Goal: Check status: Check status

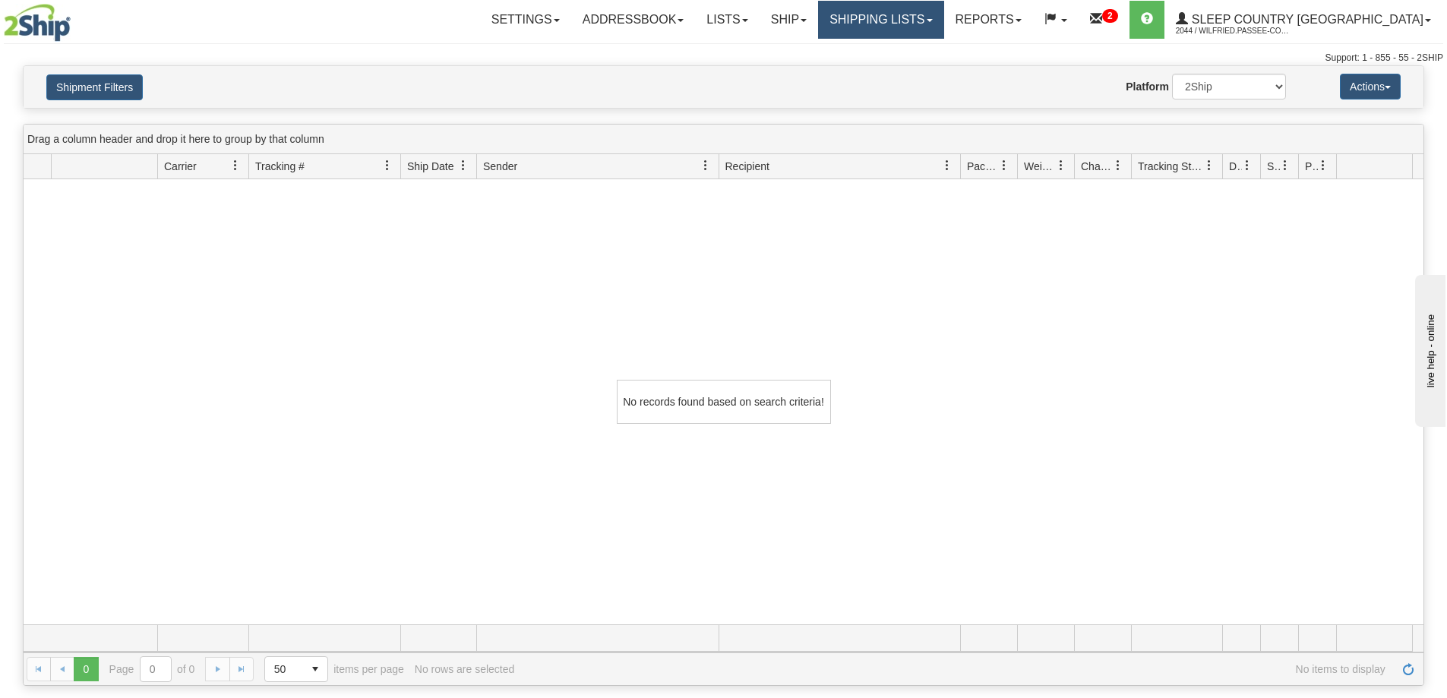
drag, startPoint x: 0, startPoint y: 0, endPoint x: 956, endPoint y: 23, distance: 956.5
click at [943, 22] on link "Shipping lists" at bounding box center [880, 20] width 125 height 38
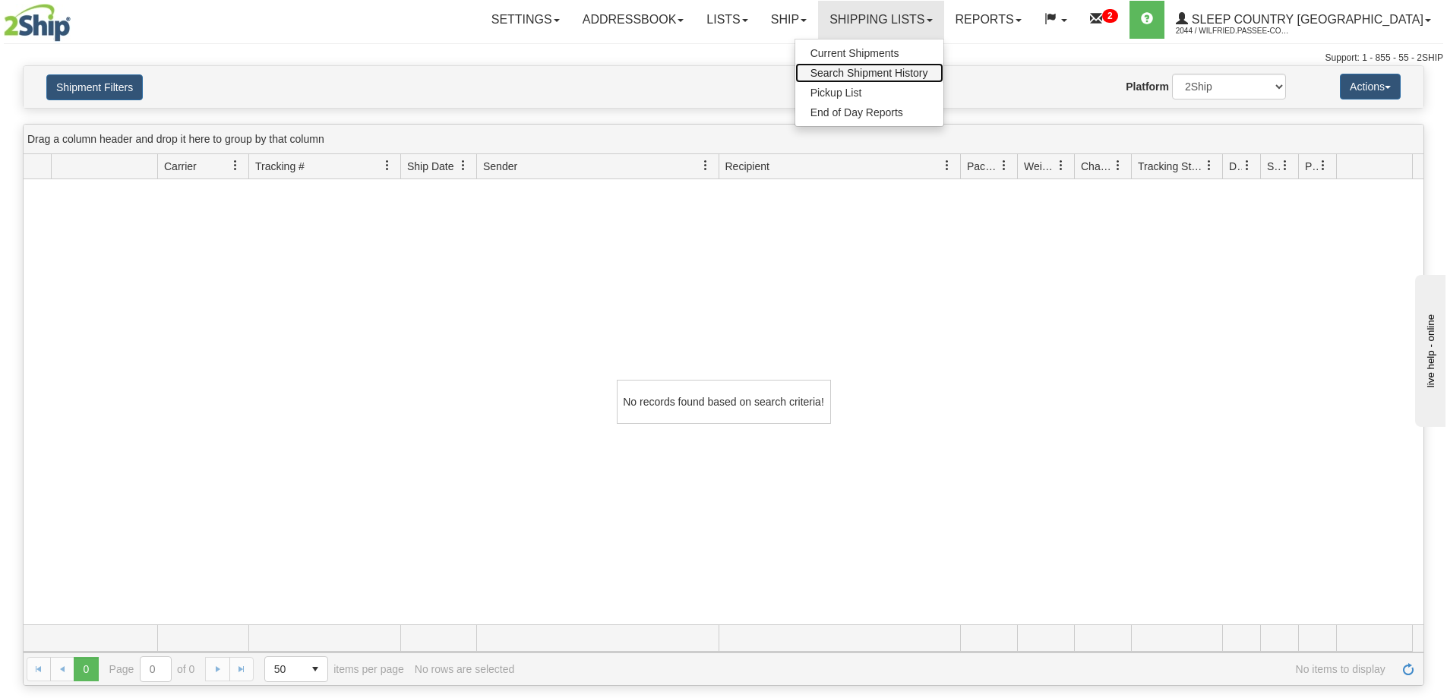
drag, startPoint x: 942, startPoint y: 72, endPoint x: 882, endPoint y: 90, distance: 62.7
click at [928, 71] on span "Search Shipment History" at bounding box center [869, 73] width 118 height 12
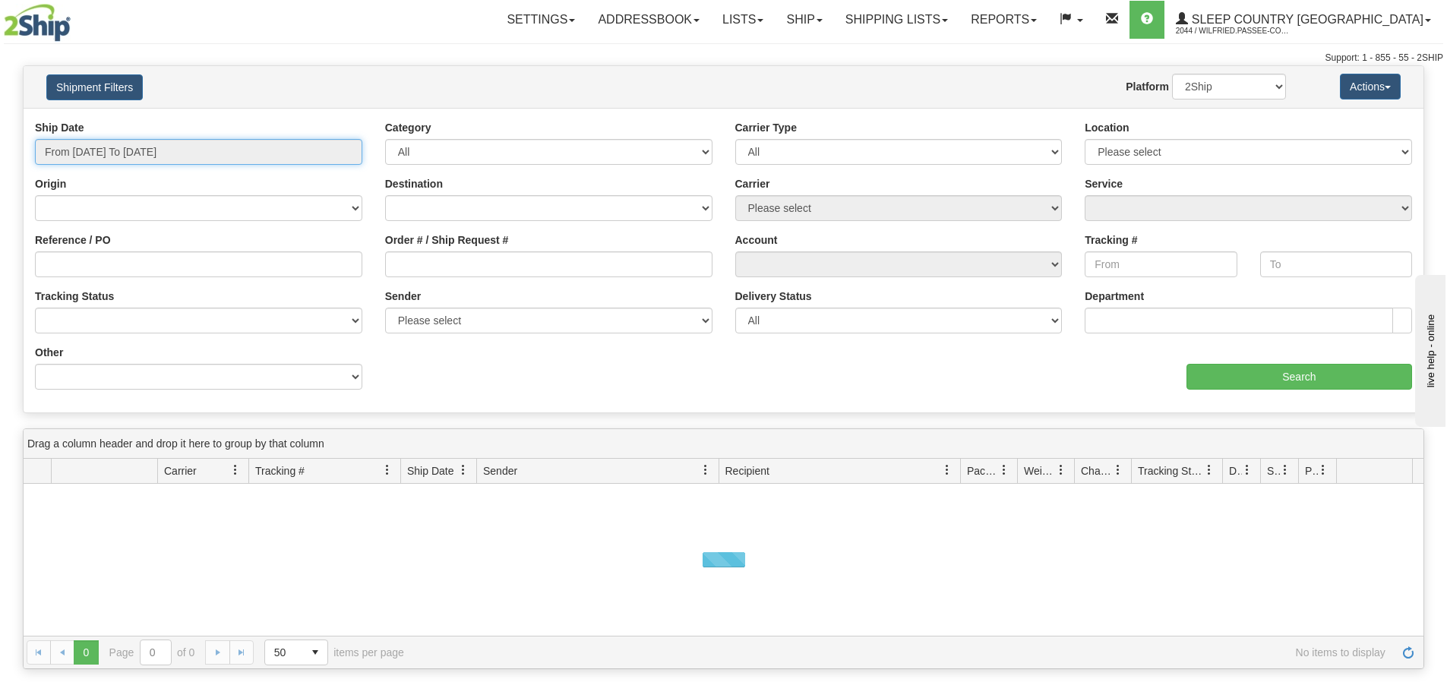
click at [174, 159] on input "From 09/17/2025 To 09/18/2025" at bounding box center [198, 152] width 327 height 26
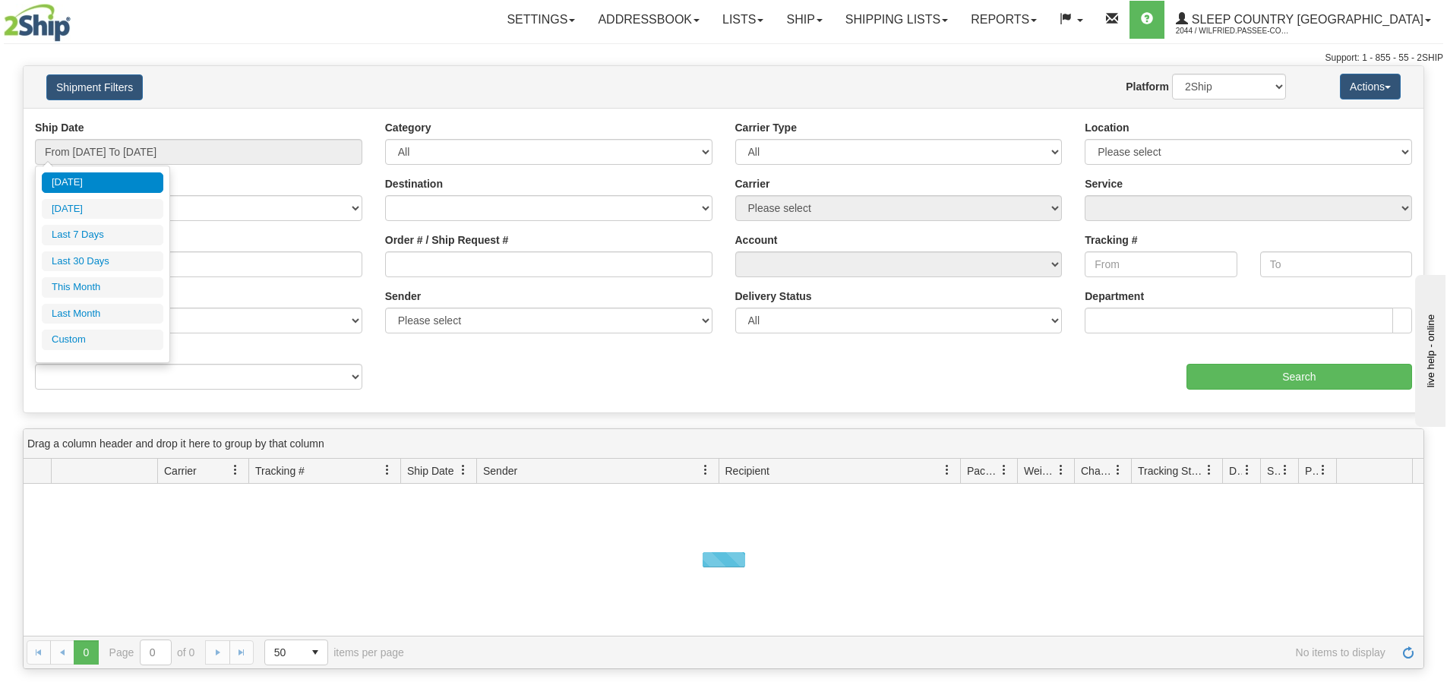
click at [137, 263] on li "Last 30 Days" at bounding box center [103, 261] width 122 height 21
type input "From [DATE] To [DATE]"
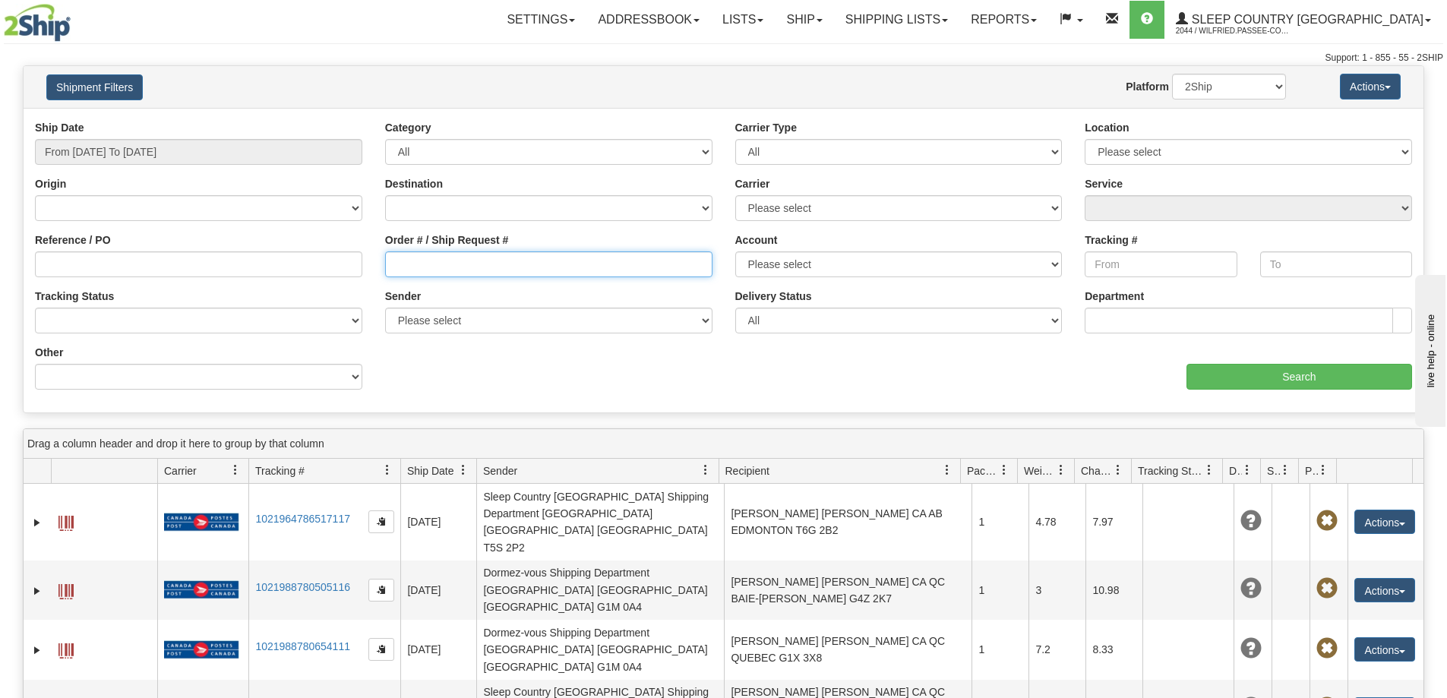
click at [503, 257] on input "Order # / Ship Request #" at bounding box center [548, 264] width 327 height 26
paste input "9000I093128"
type input "9000I093128"
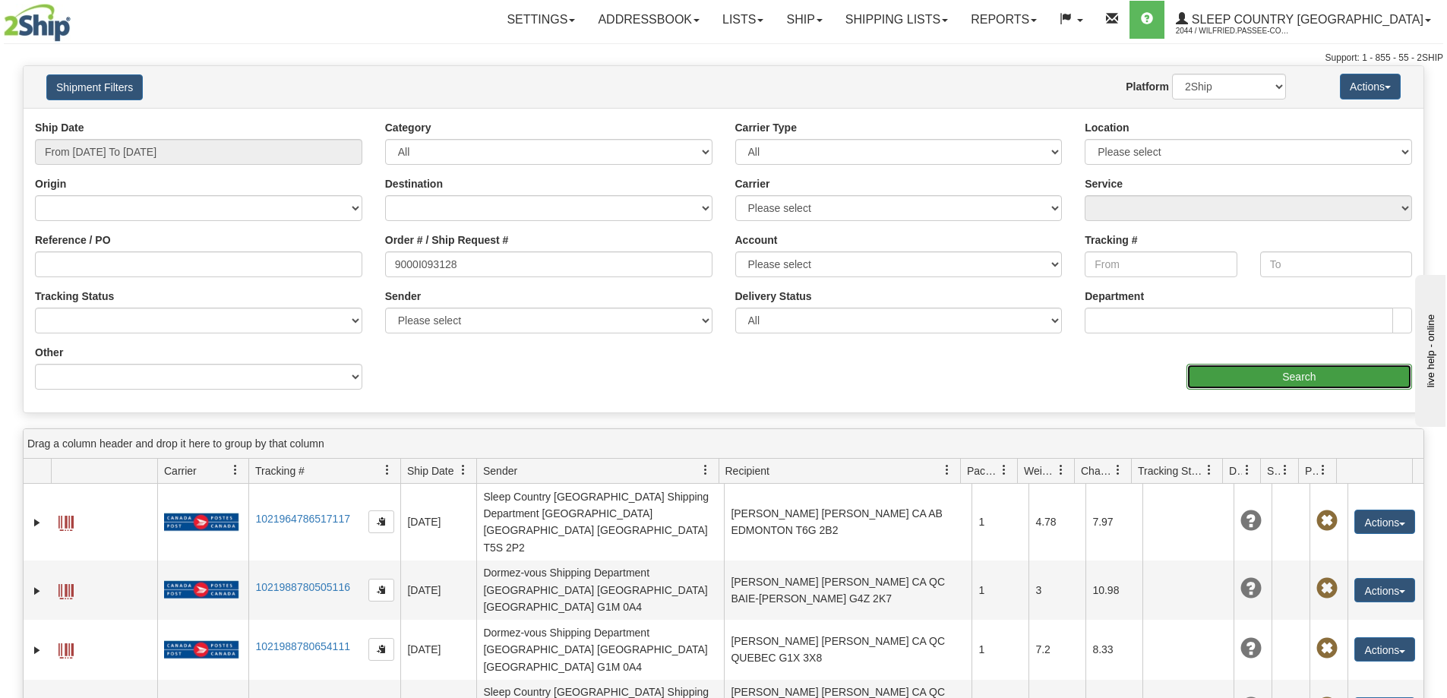
click at [1332, 377] on input "Search" at bounding box center [1299, 377] width 226 height 26
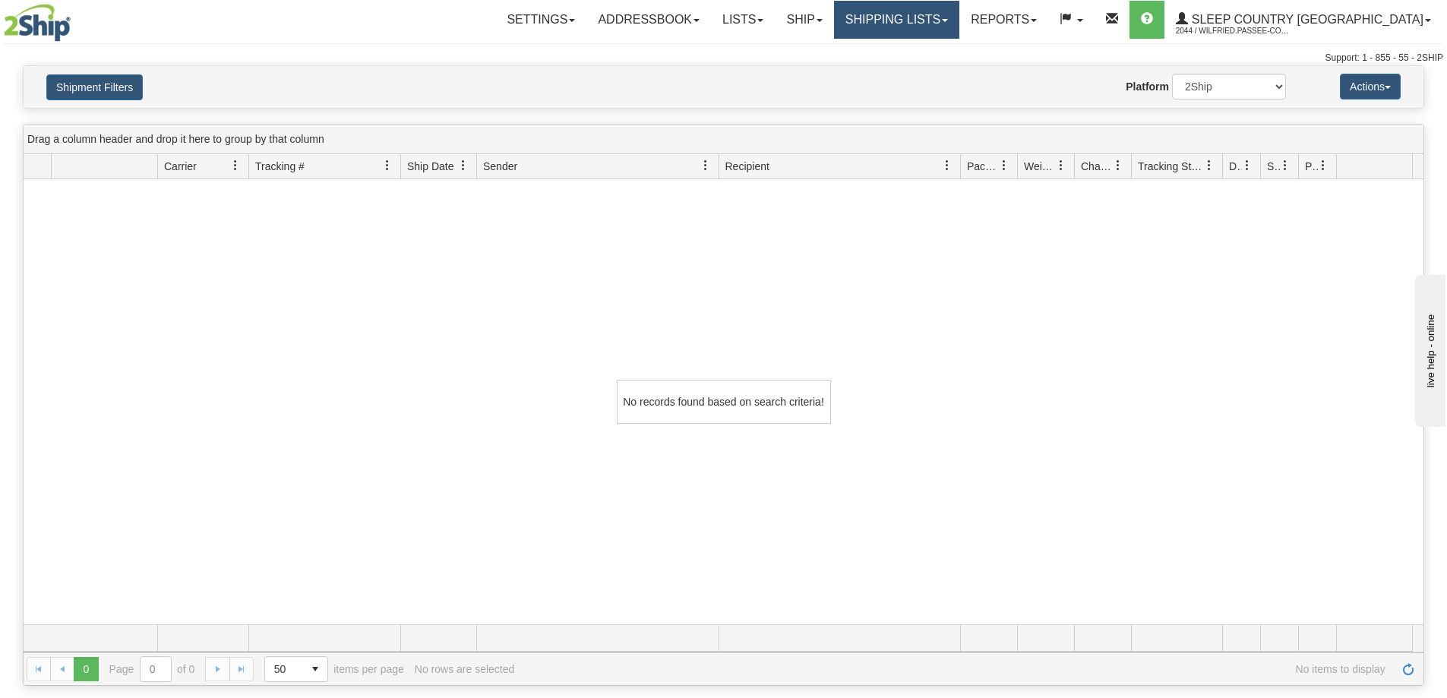
click at [949, 21] on link "Shipping lists" at bounding box center [896, 20] width 125 height 38
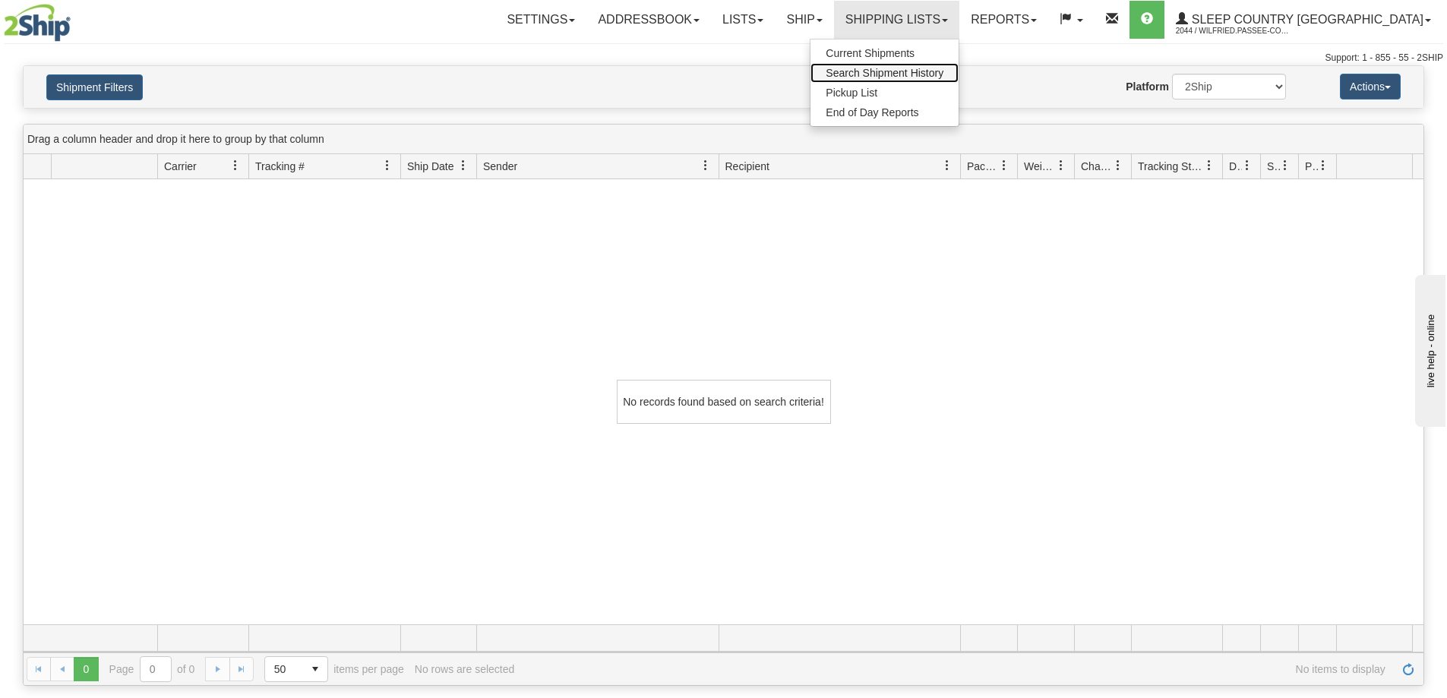
click at [926, 77] on span "Search Shipment History" at bounding box center [885, 73] width 118 height 12
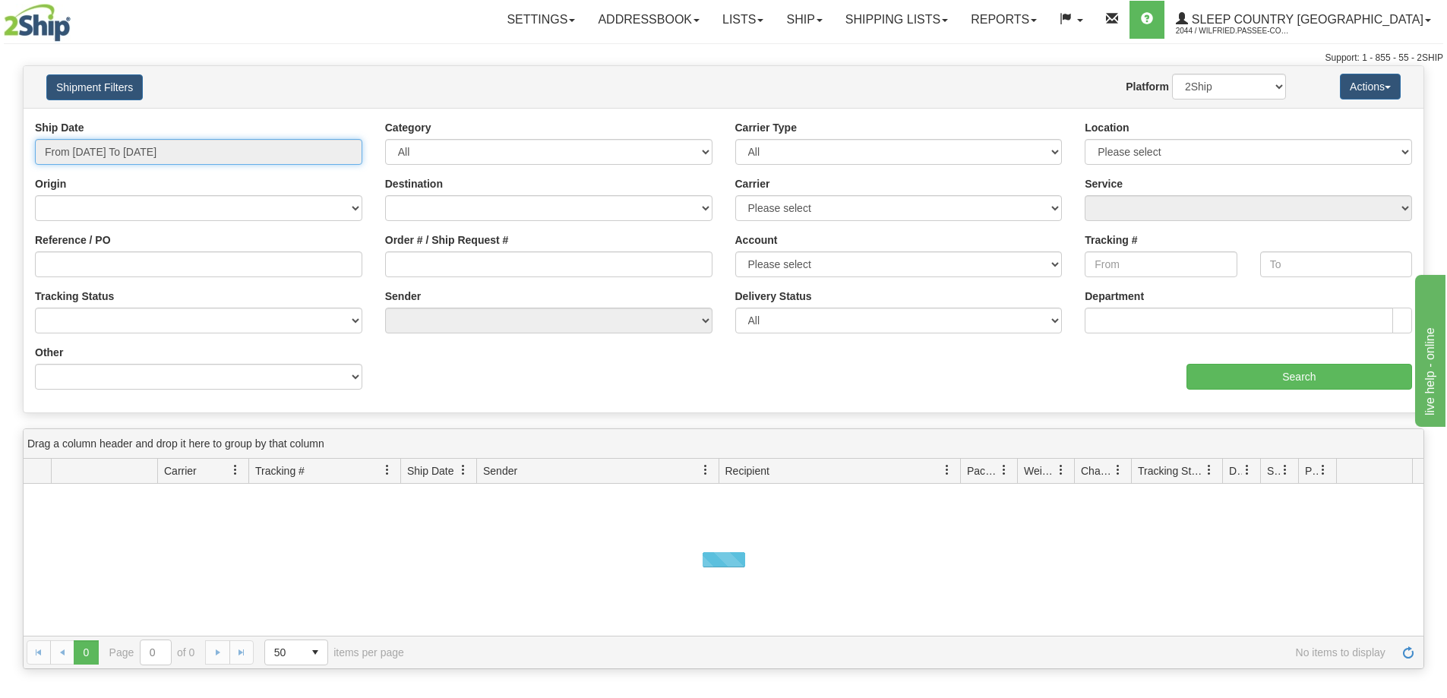
click at [208, 145] on input "From 09/17/2025 To 09/18/2025" at bounding box center [198, 152] width 327 height 26
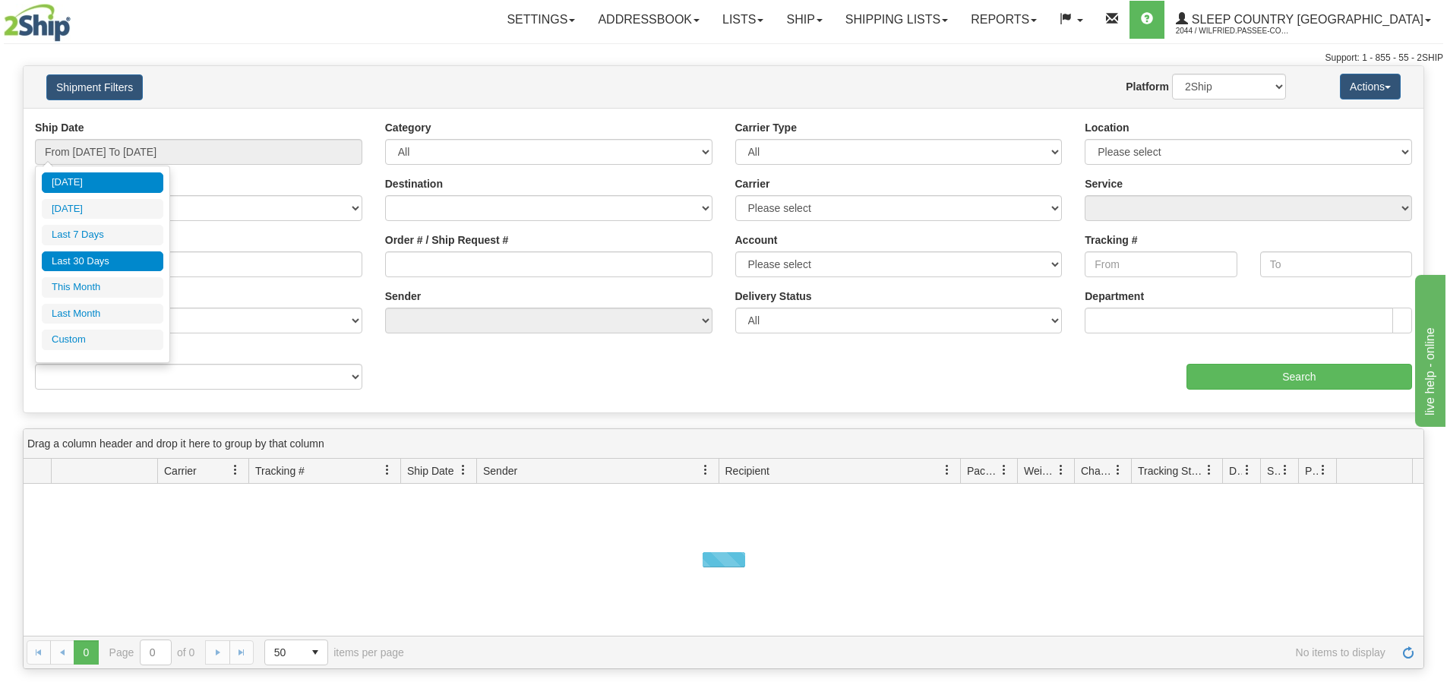
click at [131, 260] on li "Last 30 Days" at bounding box center [103, 261] width 122 height 21
type input "From [DATE] To [DATE]"
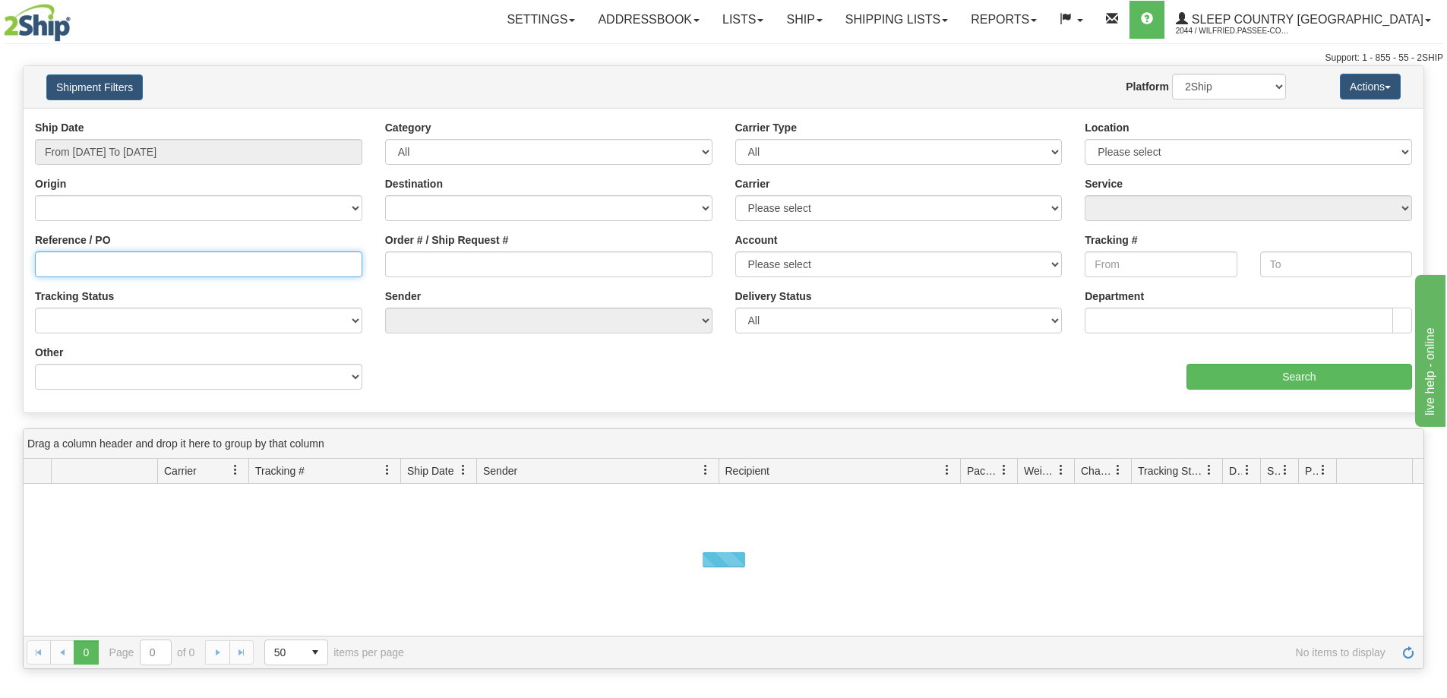
click at [135, 266] on input "Reference / PO" at bounding box center [198, 264] width 327 height 26
paste input "9000I093128"
type input "9000I093128"
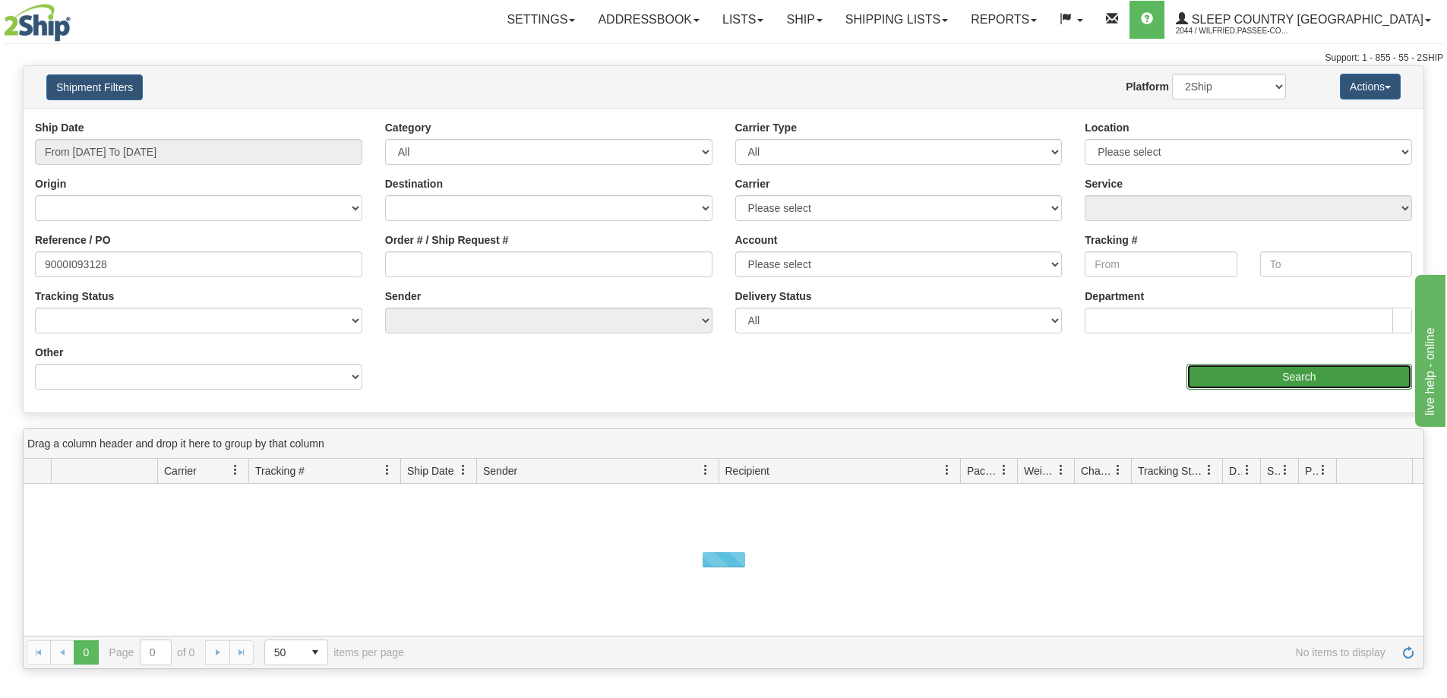
click at [1327, 376] on input "Search" at bounding box center [1299, 377] width 226 height 26
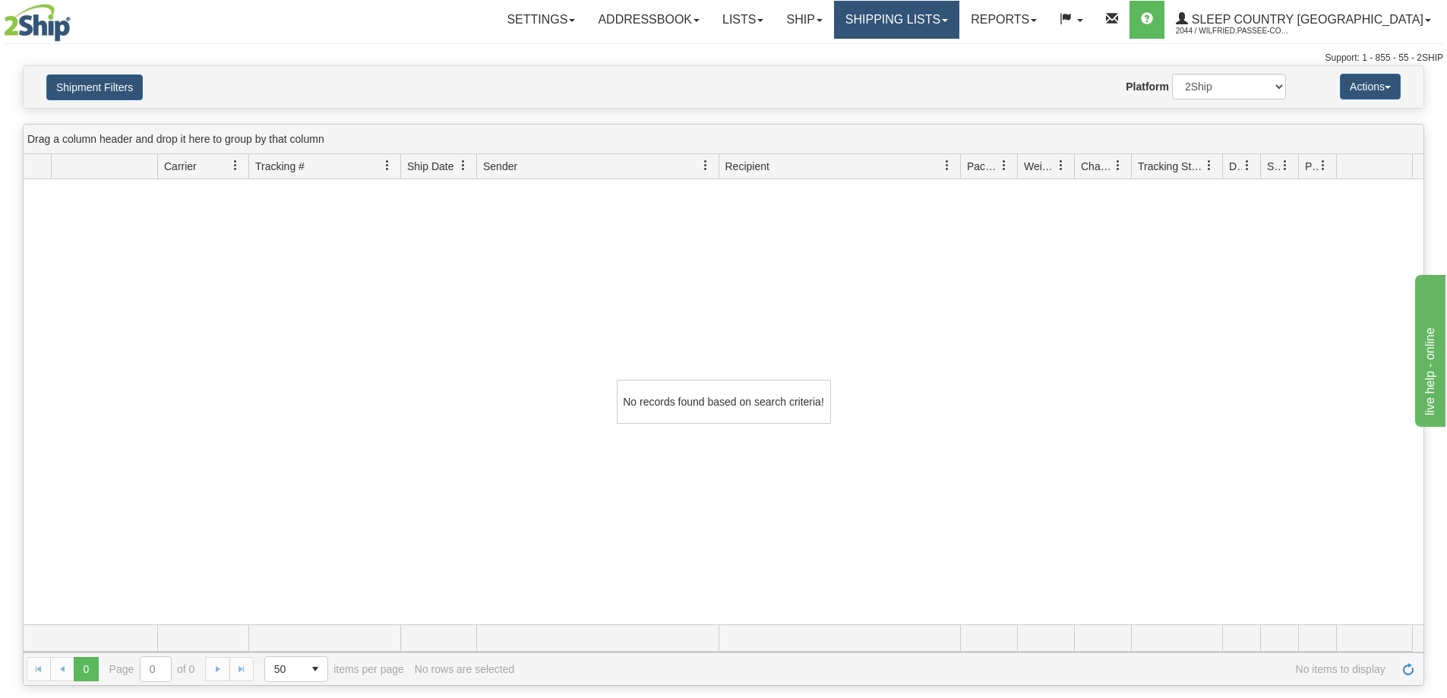
click at [959, 20] on link "Shipping lists" at bounding box center [896, 20] width 125 height 38
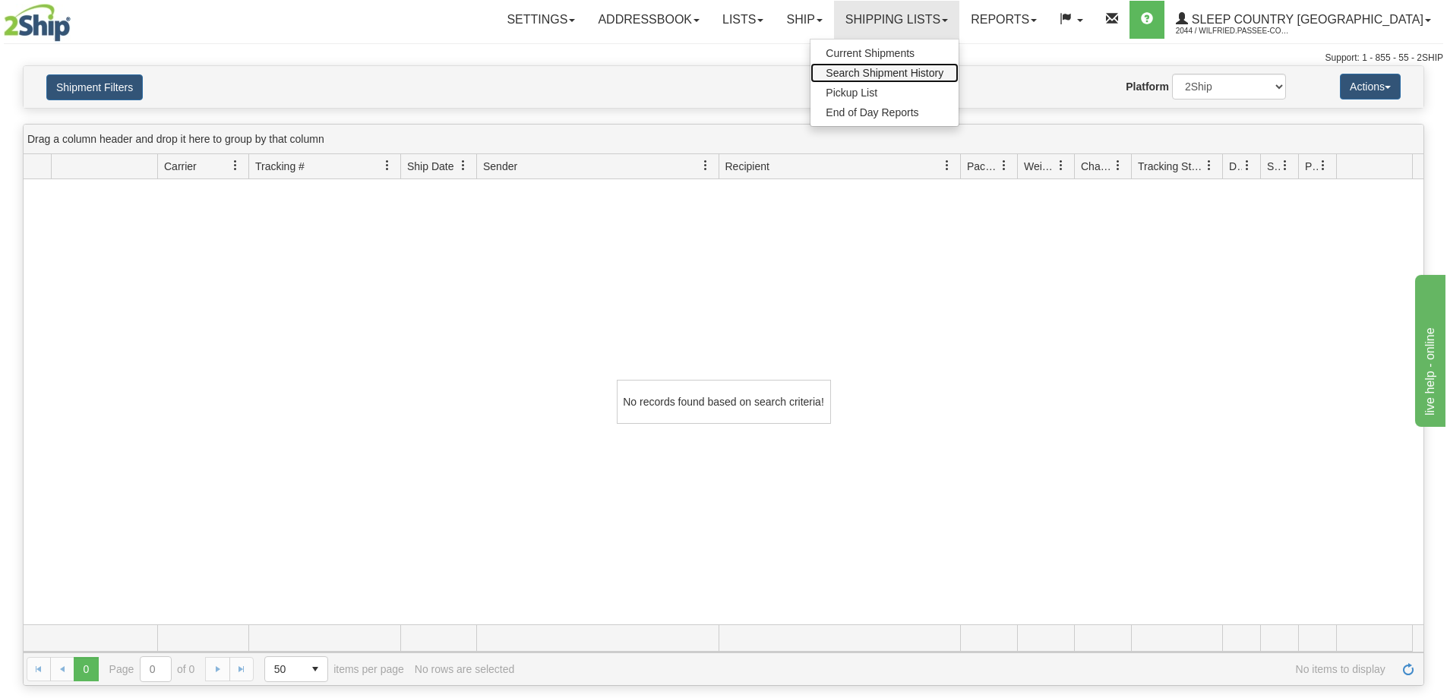
click at [943, 73] on span "Search Shipment History" at bounding box center [885, 73] width 118 height 12
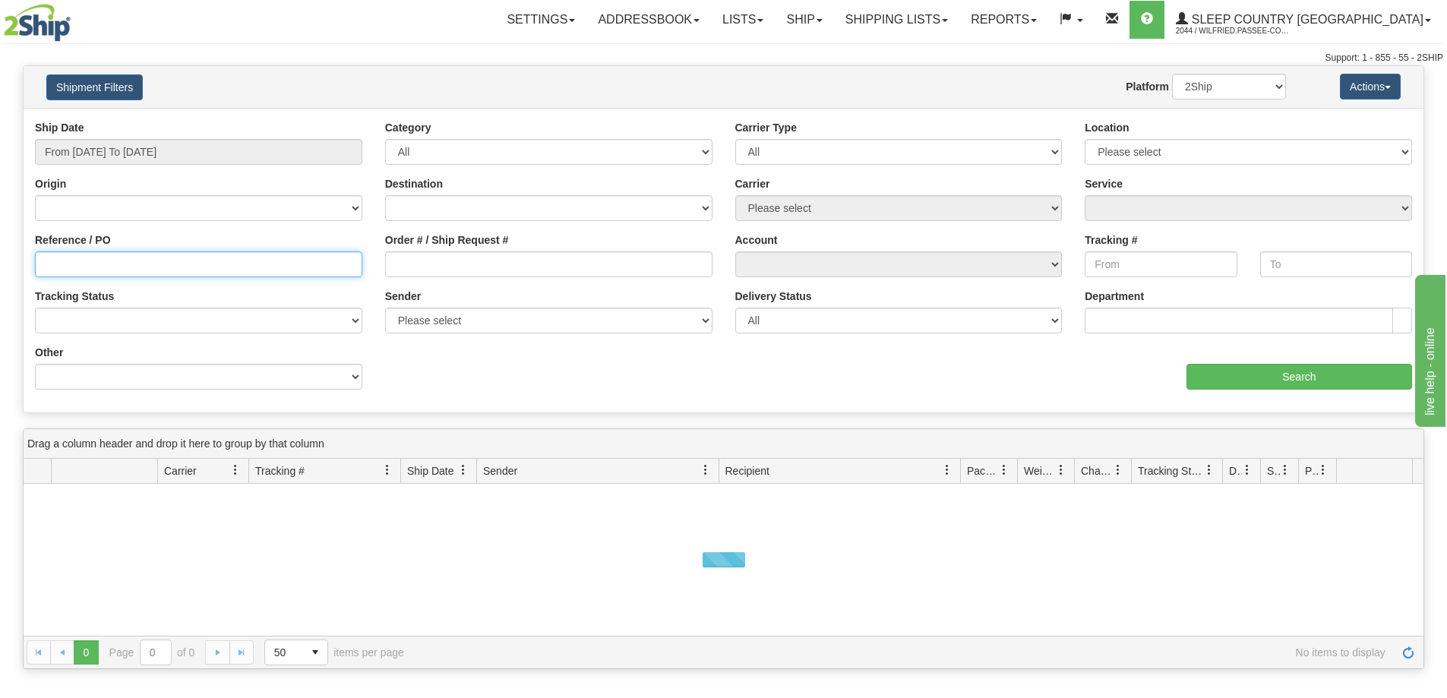
click at [178, 264] on input "Reference / PO" at bounding box center [198, 264] width 327 height 26
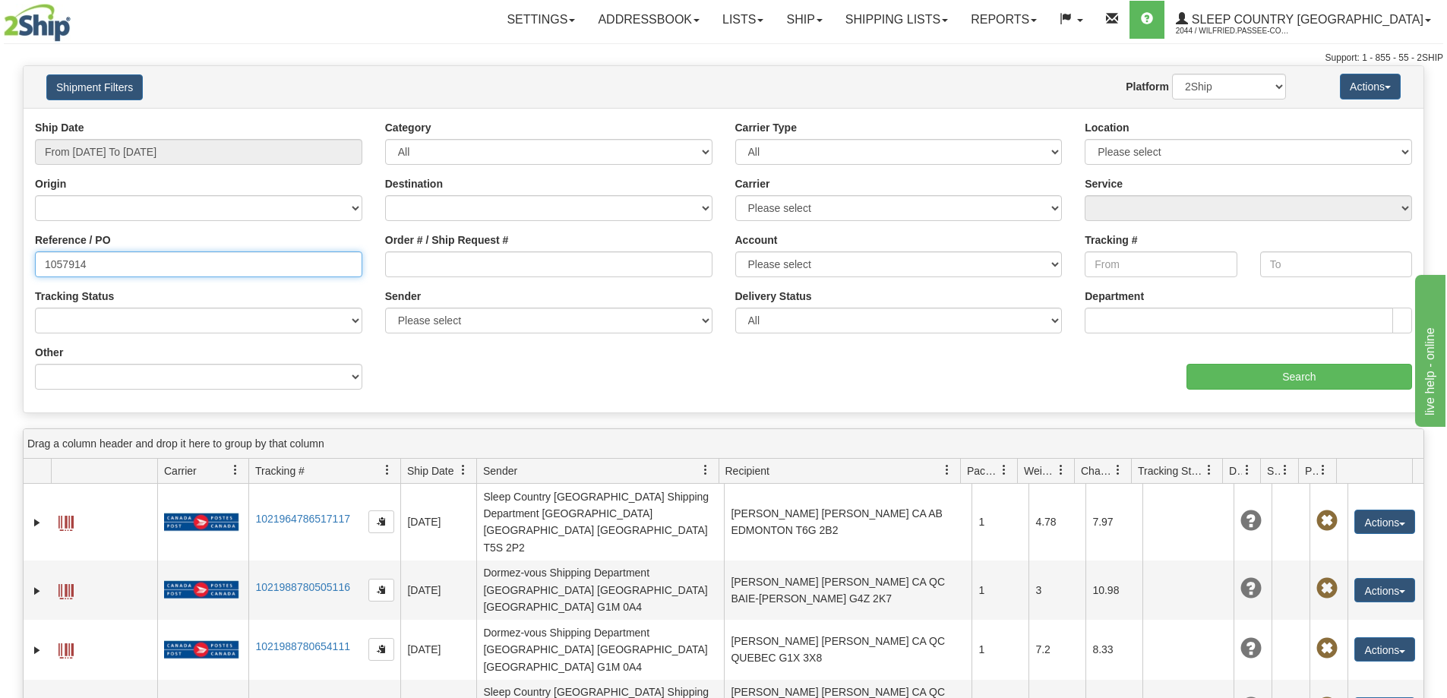
type input "1057914"
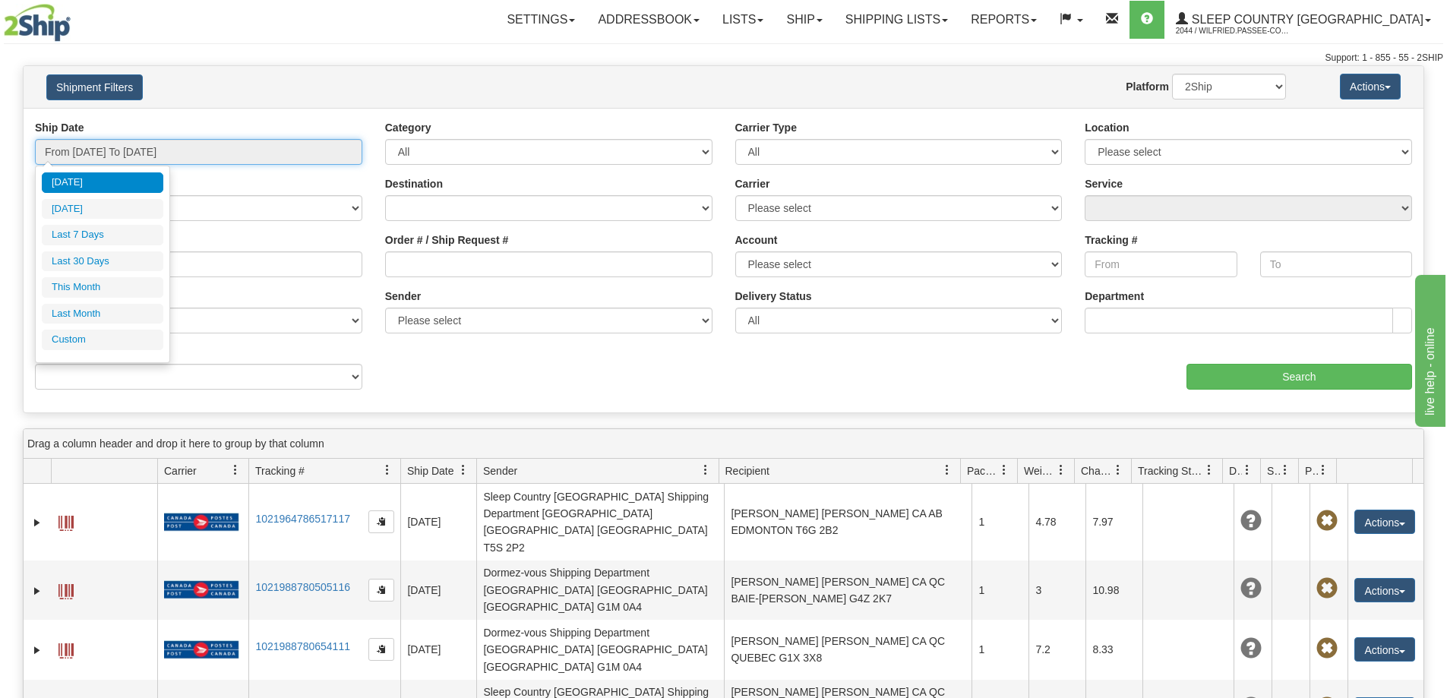
click at [144, 153] on input "From [DATE] To [DATE]" at bounding box center [198, 152] width 327 height 26
drag, startPoint x: 125, startPoint y: 259, endPoint x: 135, endPoint y: 252, distance: 12.0
click at [127, 259] on li "Last 30 Days" at bounding box center [103, 261] width 122 height 21
type input "From 08/20/2025 To 09/18/2025"
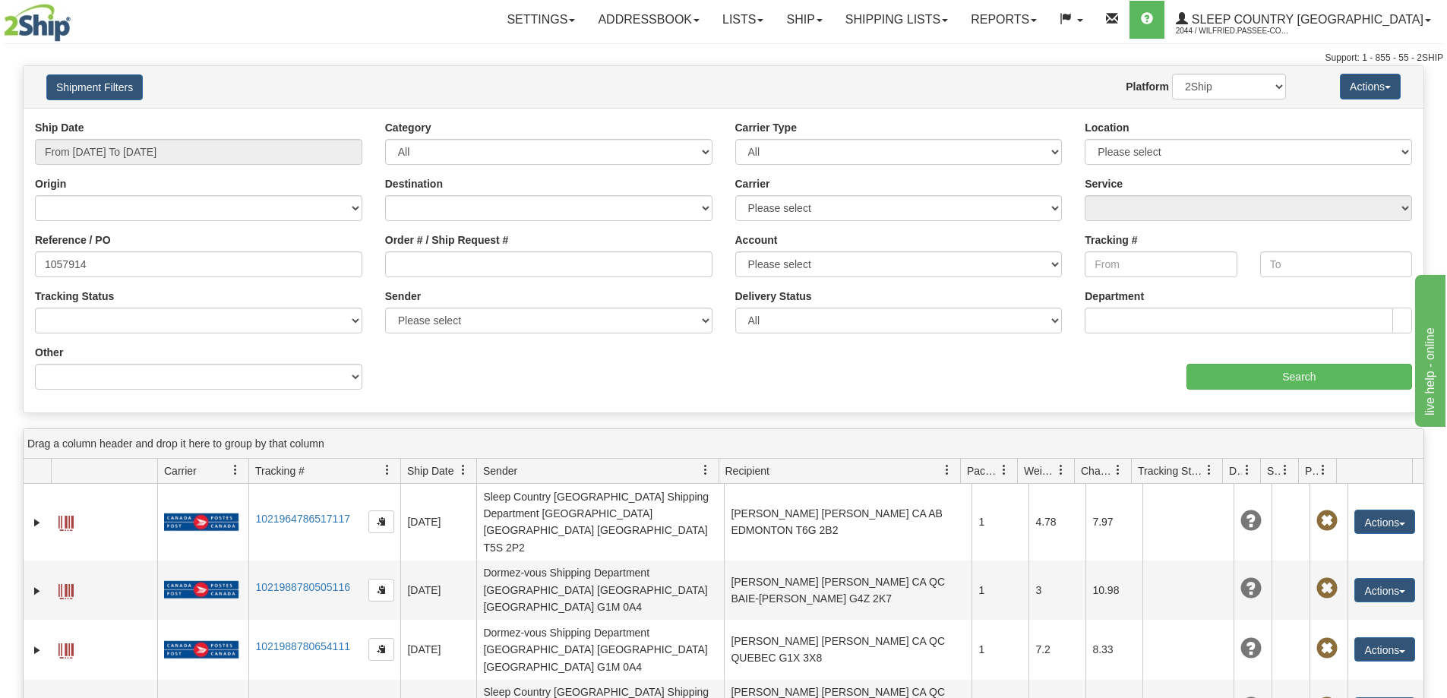
click at [330, 52] on div "Support: 1 - 855 - 55 - 2SHIP" at bounding box center [723, 58] width 1439 height 13
click at [1234, 374] on input "Search" at bounding box center [1299, 377] width 226 height 26
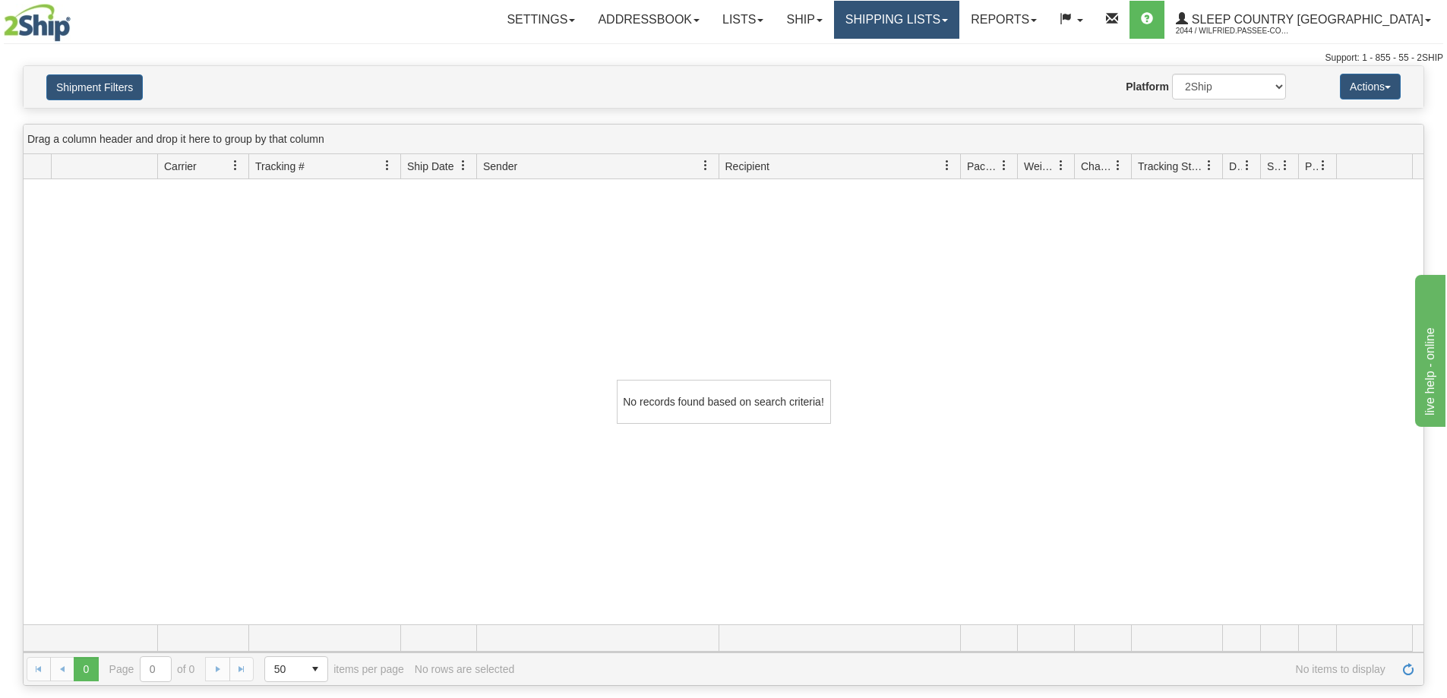
click at [939, 27] on link "Shipping lists" at bounding box center [896, 20] width 125 height 38
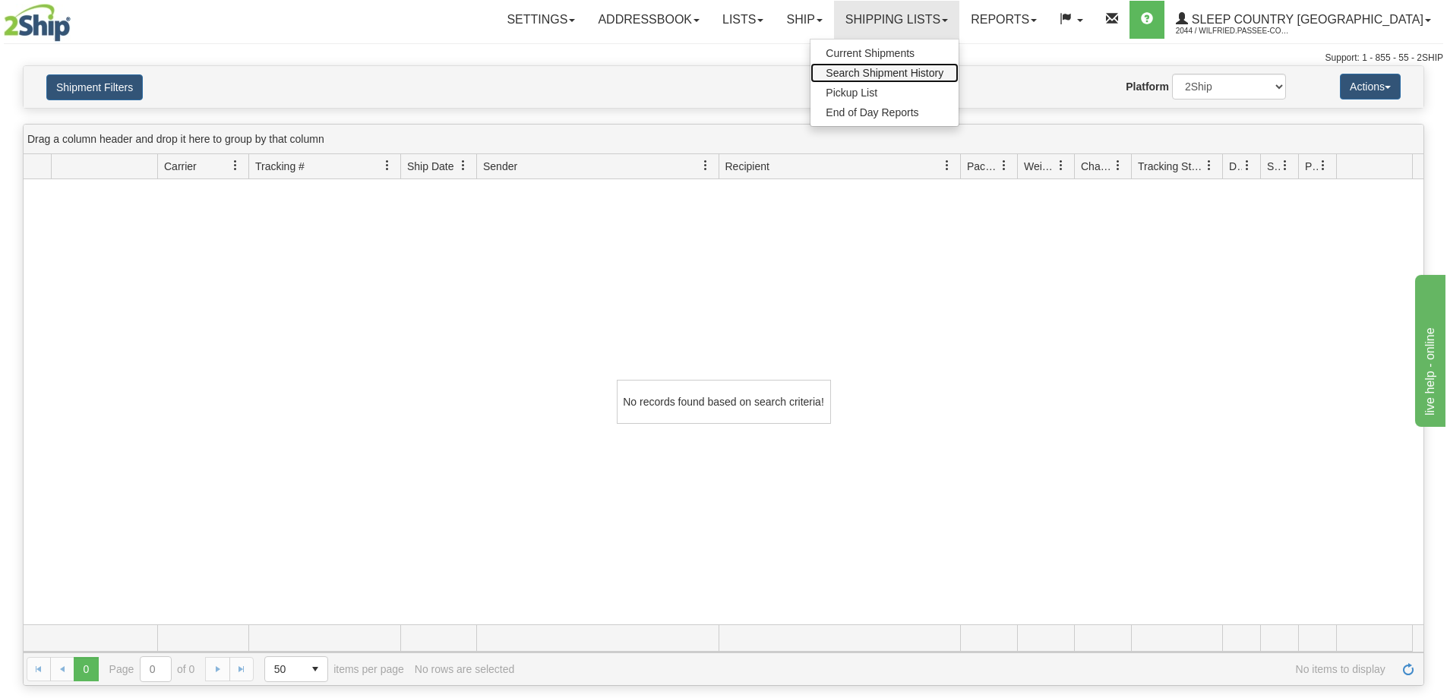
click at [943, 71] on span "Search Shipment History" at bounding box center [885, 73] width 118 height 12
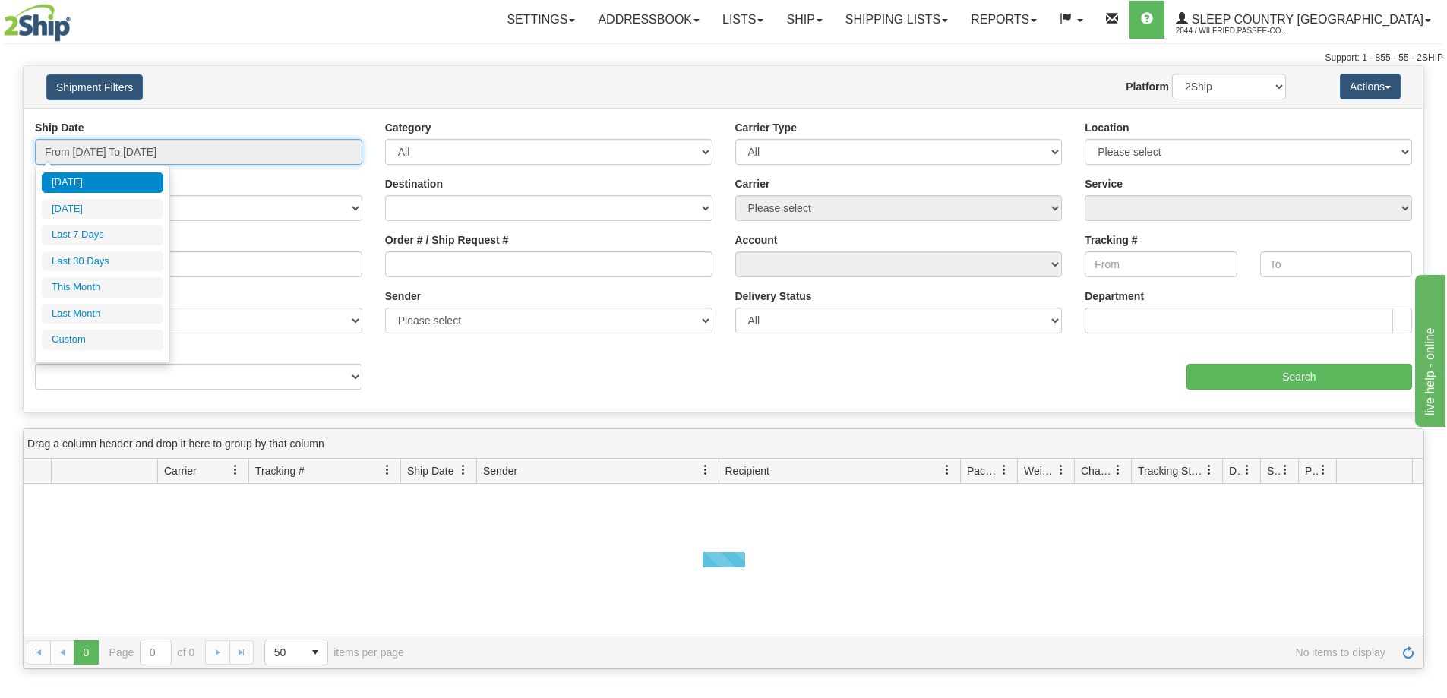
click at [152, 155] on input "From [DATE] To [DATE]" at bounding box center [198, 152] width 327 height 26
click at [140, 263] on li "Last 30 Days" at bounding box center [103, 261] width 122 height 21
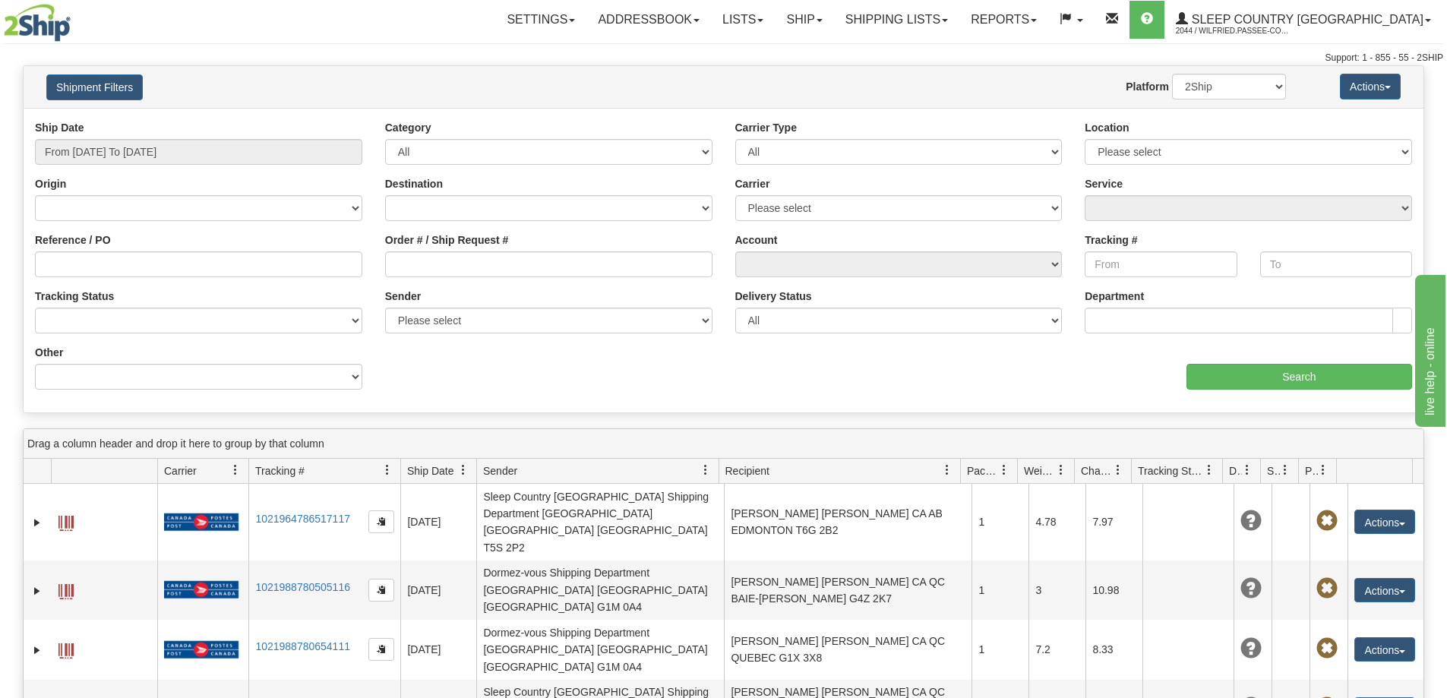
type input "From [DATE] To [DATE]"
click at [507, 262] on input "Order # / Ship Request #" at bounding box center [548, 264] width 327 height 26
paste input "9008I103649"
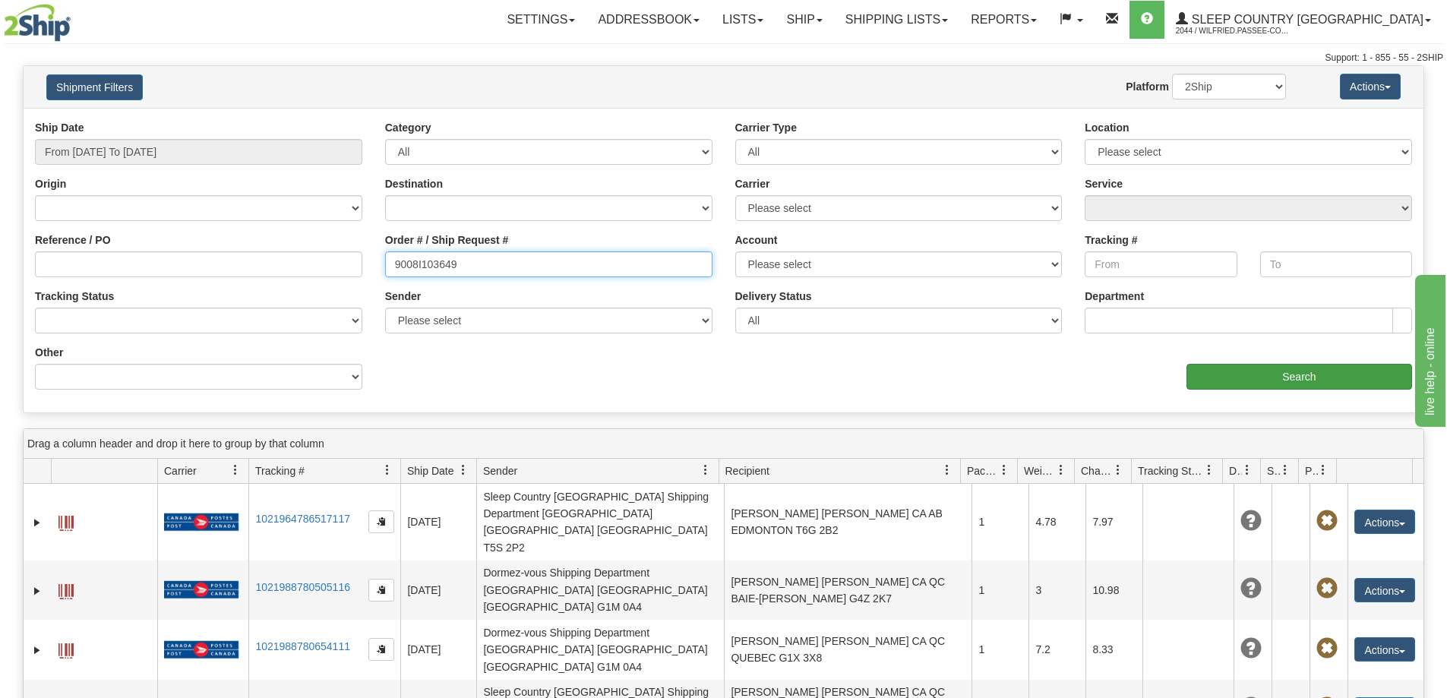
type input "9008I103649"
click at [1229, 373] on input "Search" at bounding box center [1299, 377] width 226 height 26
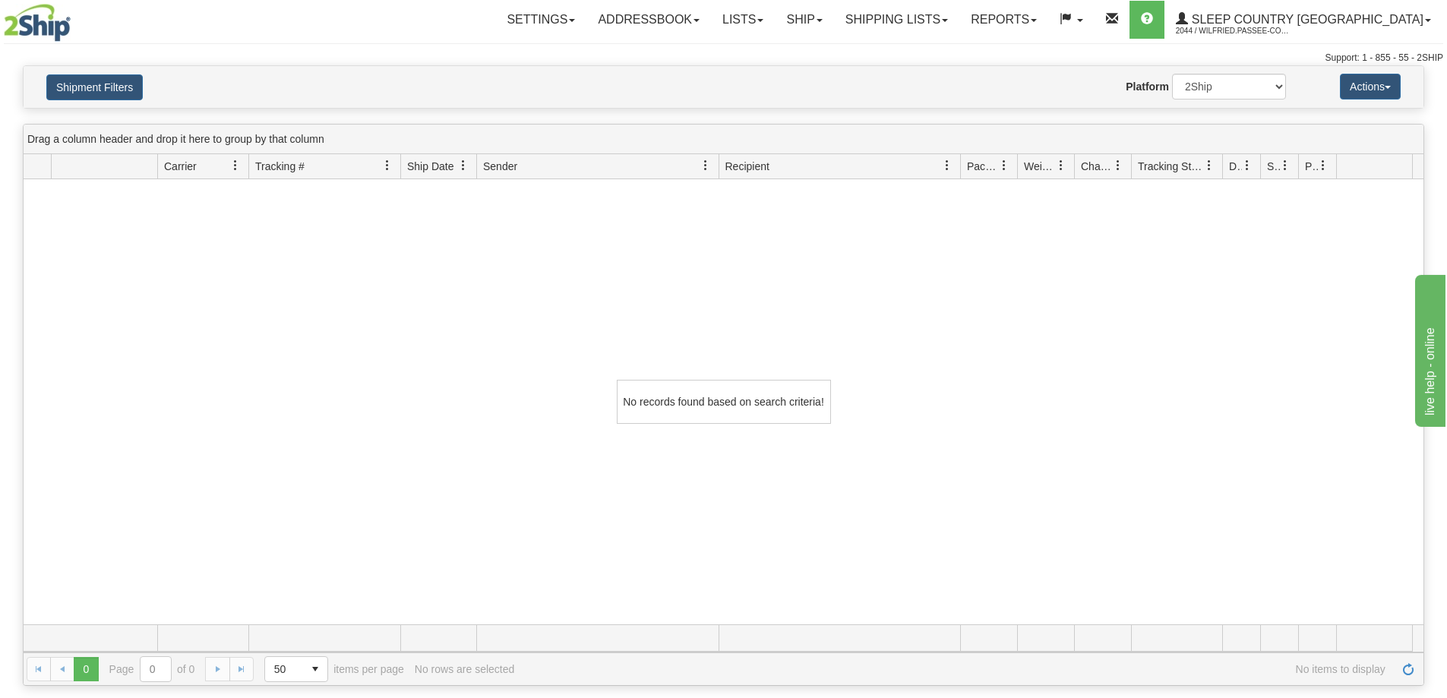
click at [403, 52] on div "Support: 1 - 855 - 55 - 2SHIP" at bounding box center [723, 58] width 1439 height 13
click at [355, 266] on div "No records found based on search criteria!" at bounding box center [724, 401] width 1400 height 445
click at [959, 20] on link "Shipping lists" at bounding box center [896, 20] width 125 height 38
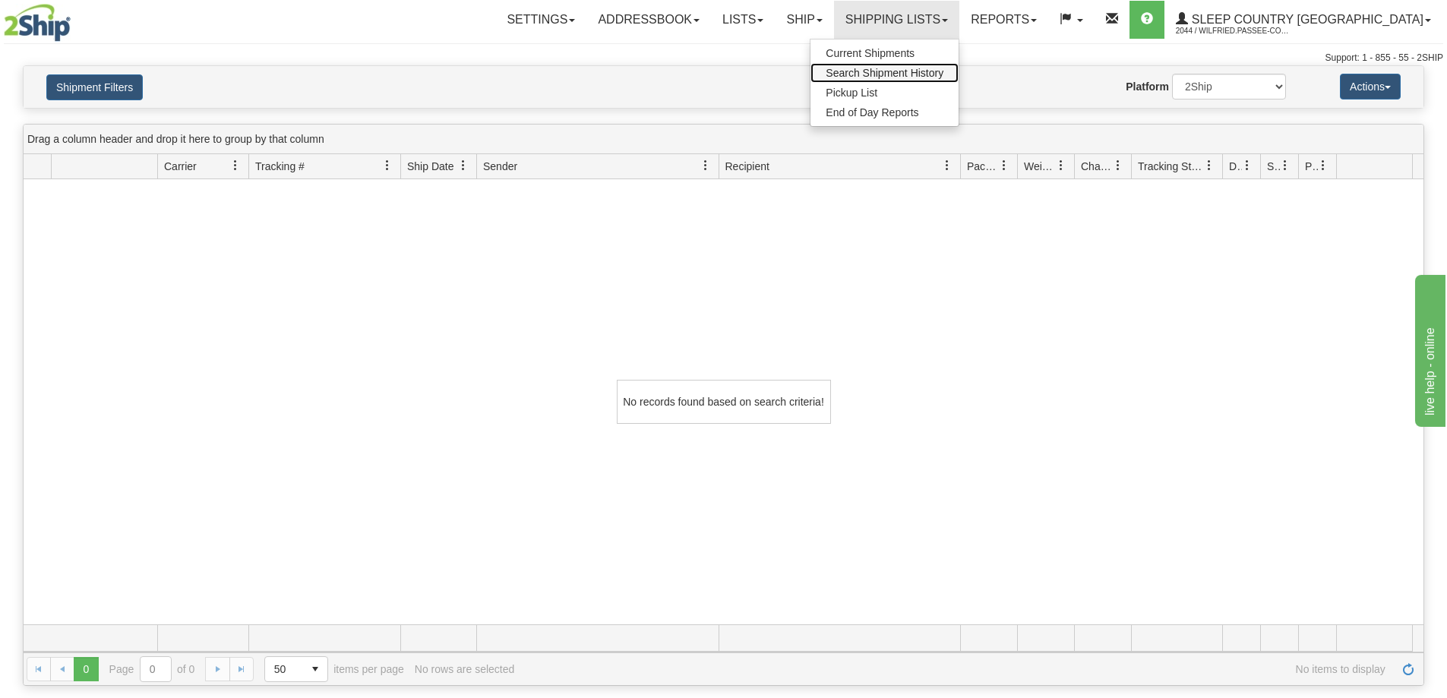
click at [943, 74] on span "Search Shipment History" at bounding box center [885, 73] width 118 height 12
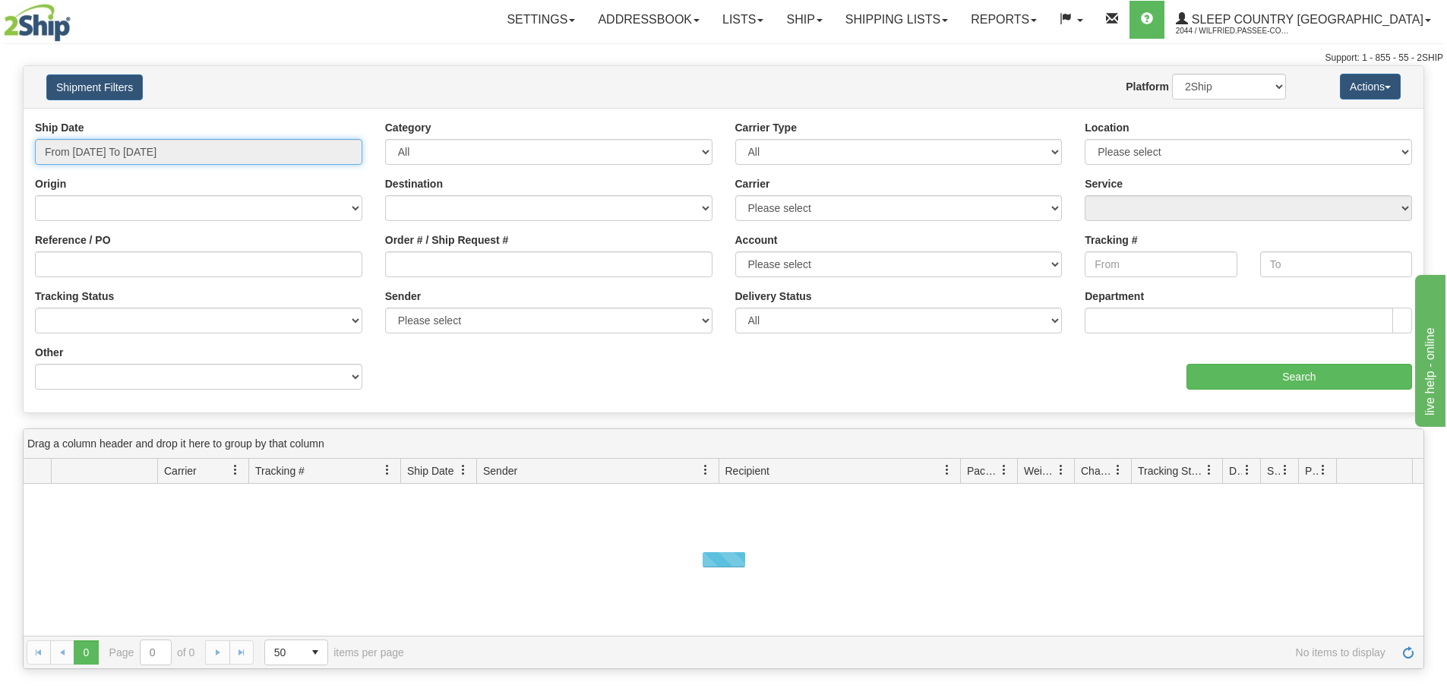
click at [211, 145] on input "From [DATE] To [DATE]" at bounding box center [198, 152] width 327 height 26
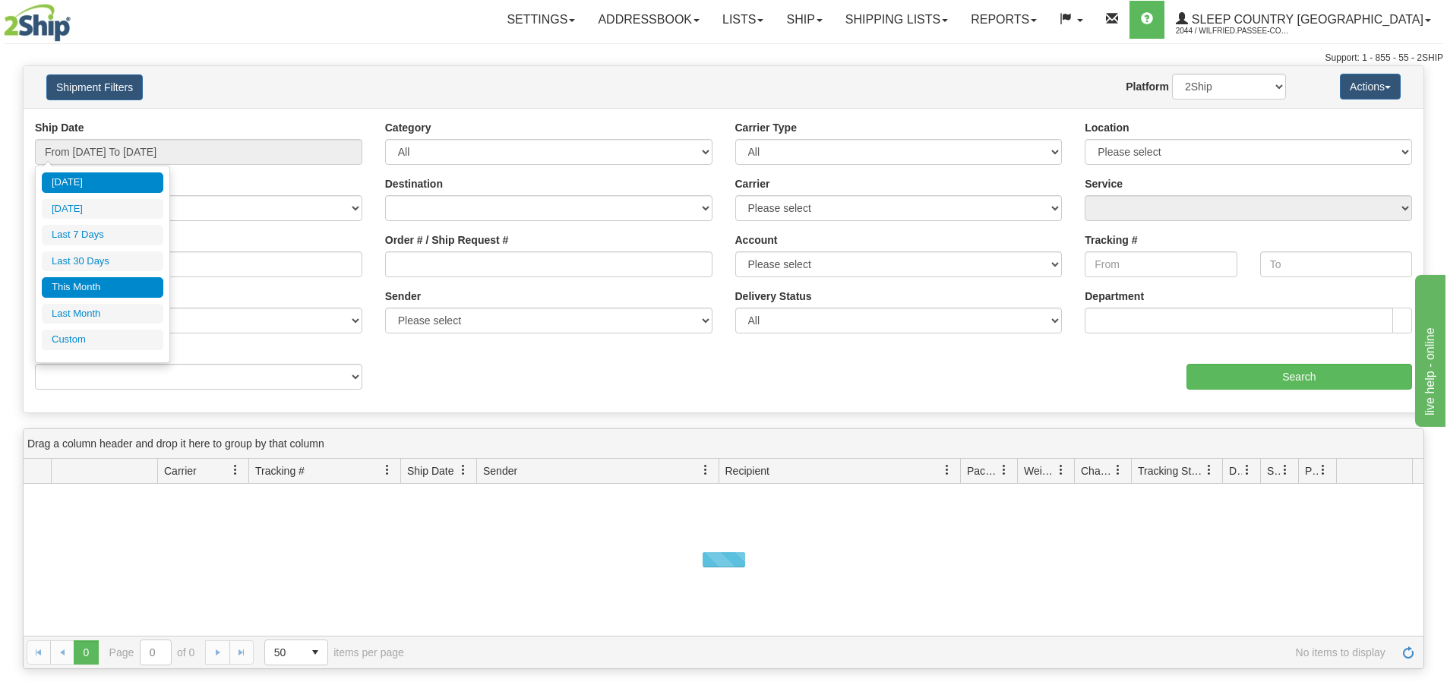
click at [93, 280] on li "This Month" at bounding box center [103, 287] width 122 height 21
type input "From [DATE] To [DATE]"
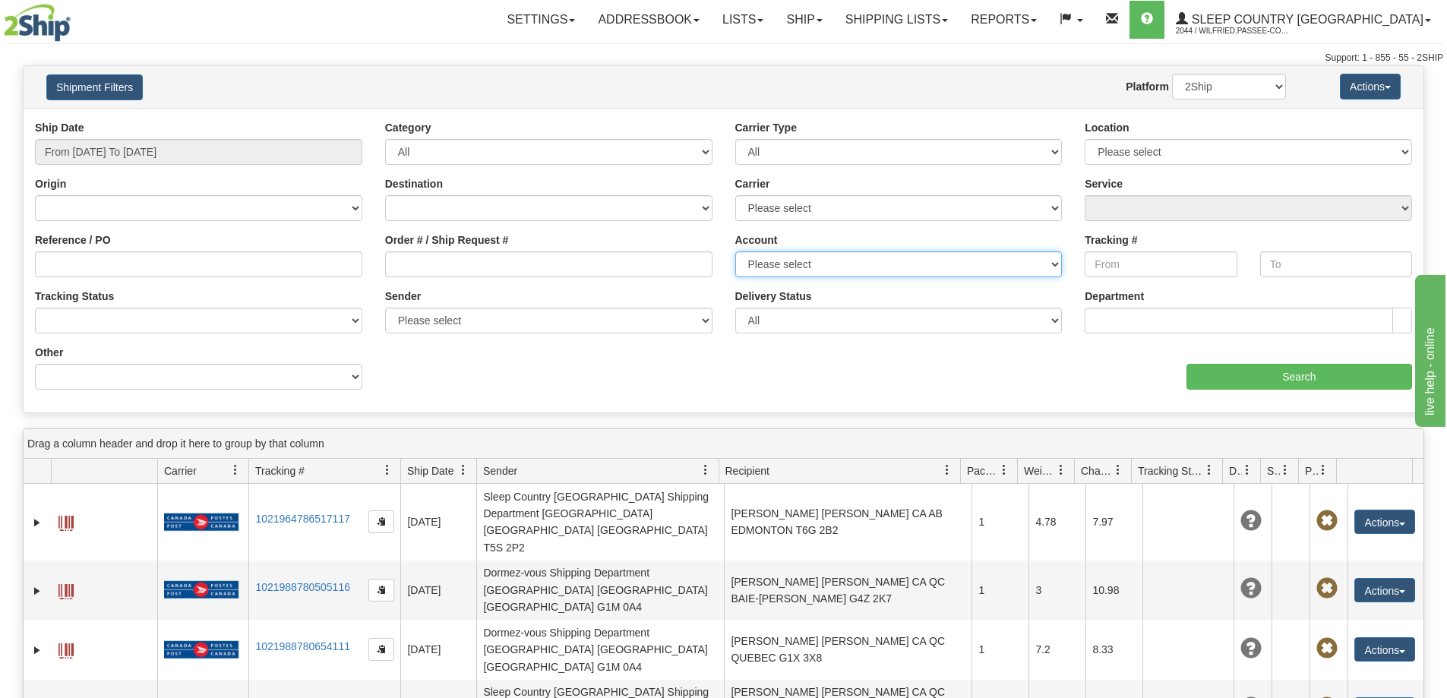
drag, startPoint x: 900, startPoint y: 267, endPoint x: 856, endPoint y: 260, distance: 44.6
click at [900, 267] on select "Please select [GEOGRAPHIC_DATA] Post 300 Purolator Sleep Country [GEOGRAPHIC_DA…" at bounding box center [898, 264] width 327 height 26
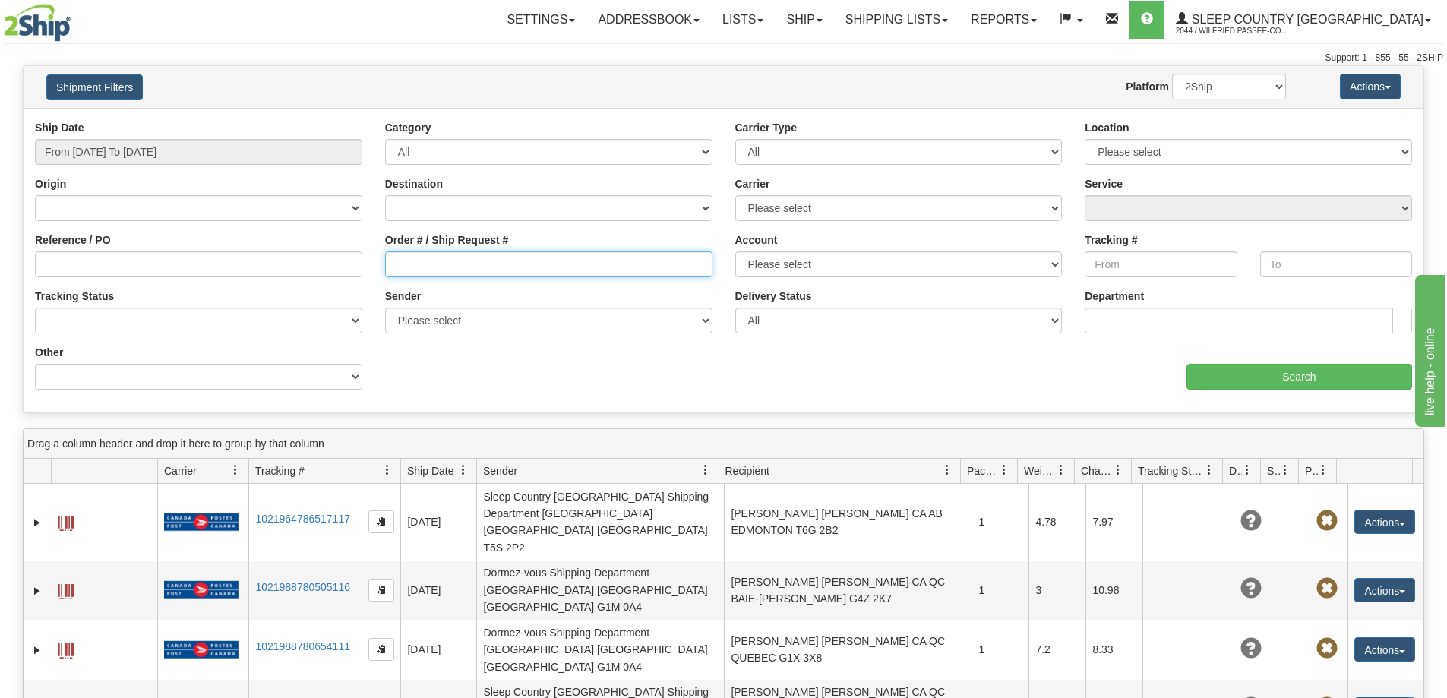
click at [545, 258] on input "Order # / Ship Request #" at bounding box center [548, 264] width 327 height 26
paste input "9002I092320"
type input "9002I092320"
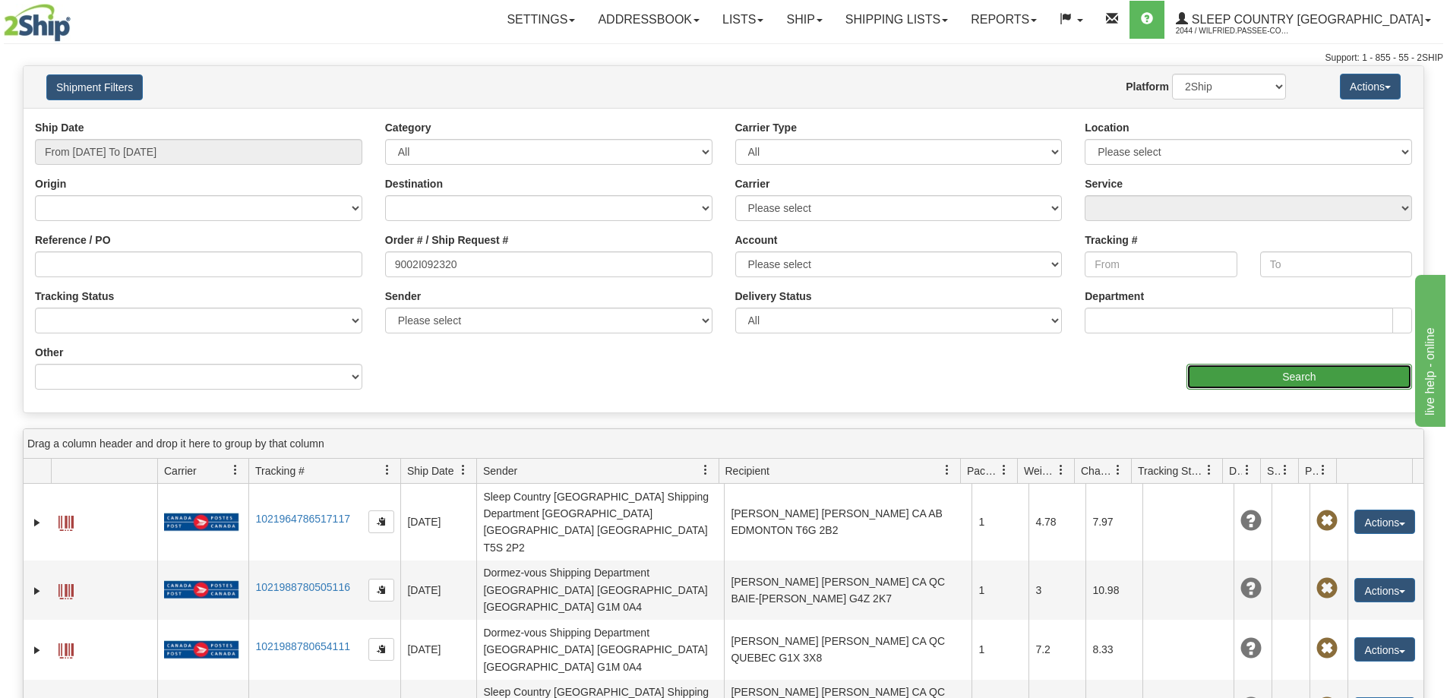
click at [1305, 374] on input "Search" at bounding box center [1299, 377] width 226 height 26
